Goal: Navigation & Orientation: Understand site structure

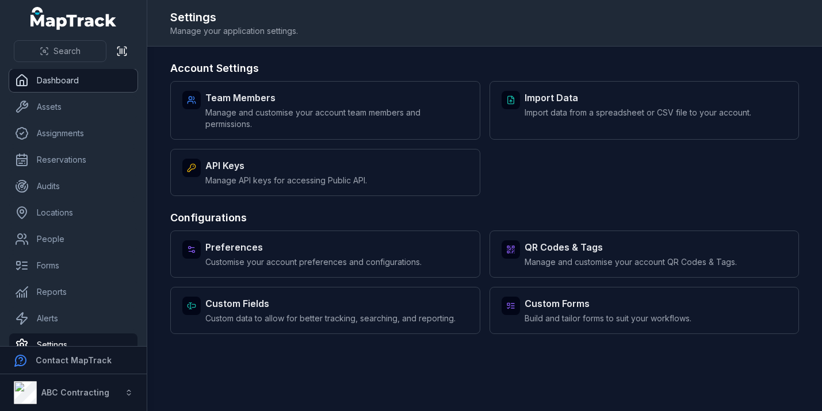
click at [63, 84] on link "Dashboard" at bounding box center [73, 80] width 128 height 23
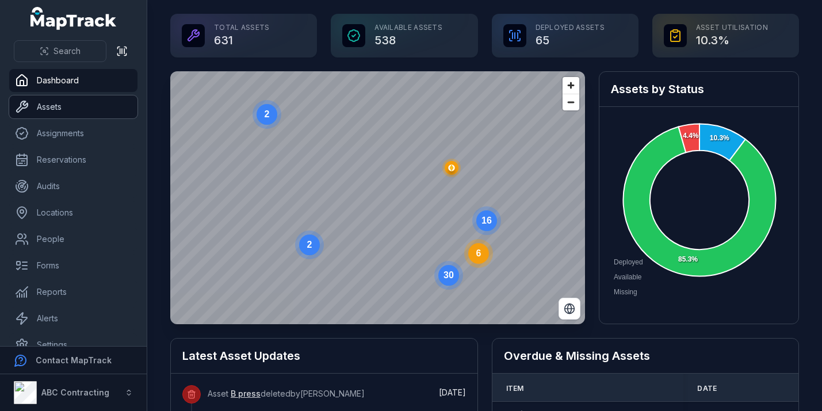
click at [52, 109] on link "Assets" at bounding box center [73, 107] width 128 height 23
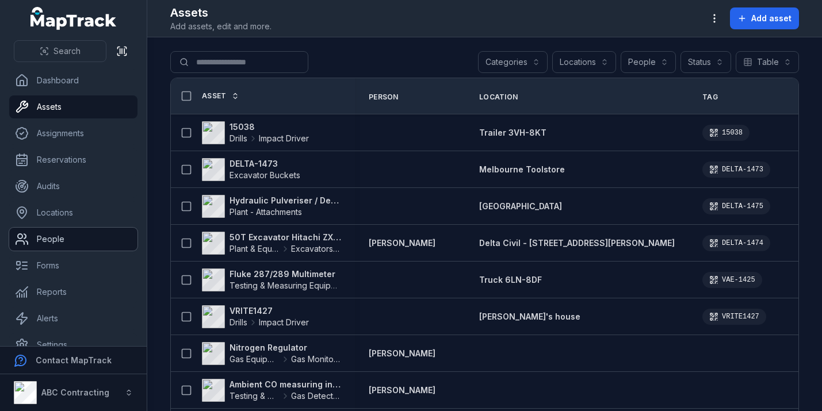
click at [56, 233] on link "People" at bounding box center [73, 239] width 128 height 23
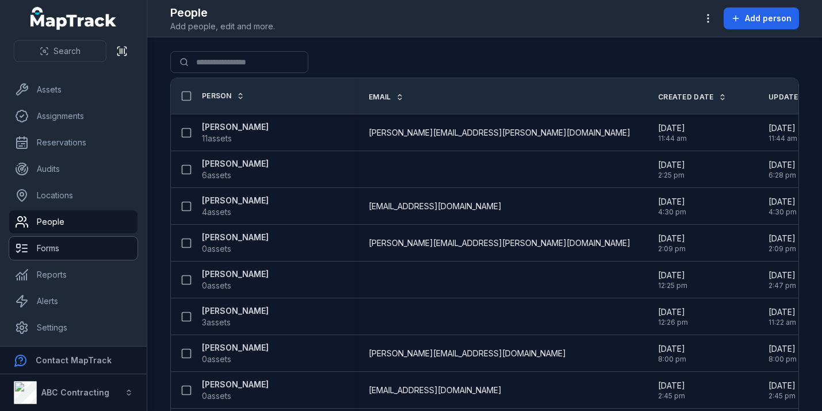
click at [54, 242] on link "Forms" at bounding box center [73, 248] width 128 height 23
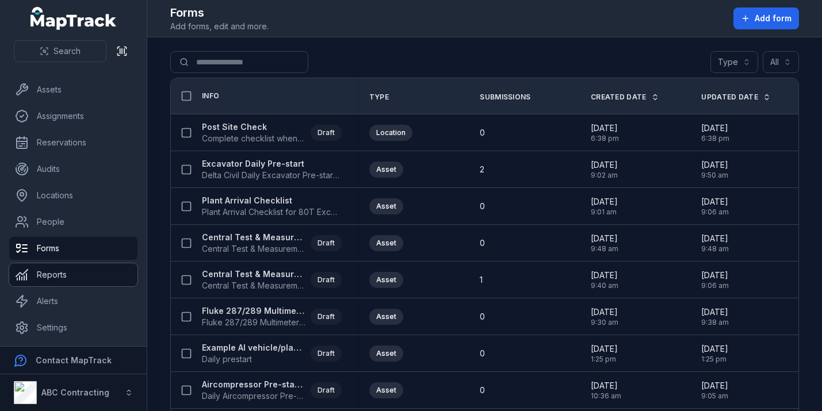
click at [40, 271] on link "Reports" at bounding box center [73, 275] width 128 height 23
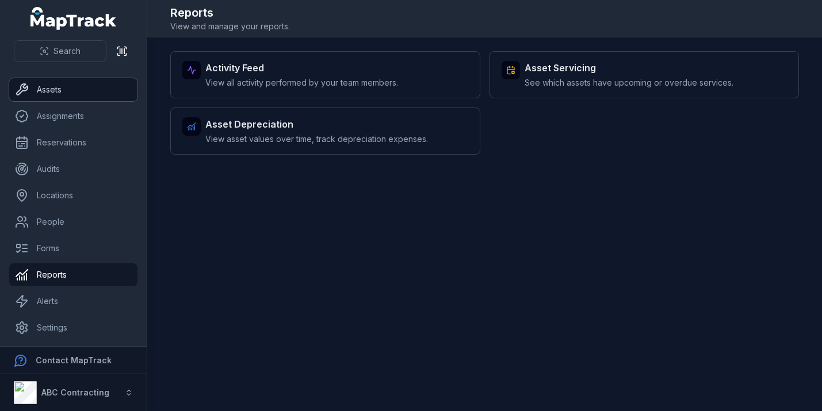
click at [33, 94] on link "Assets" at bounding box center [73, 89] width 128 height 23
